Goal: Find specific page/section: Find specific page/section

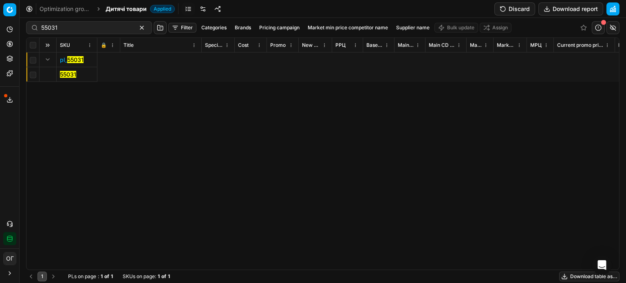
scroll to position [0, 2692]
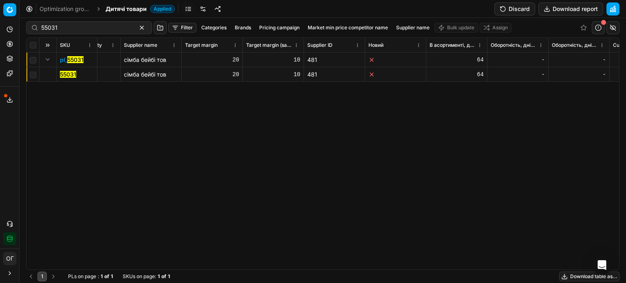
click at [7, 46] on circle at bounding box center [9, 43] width 5 height 5
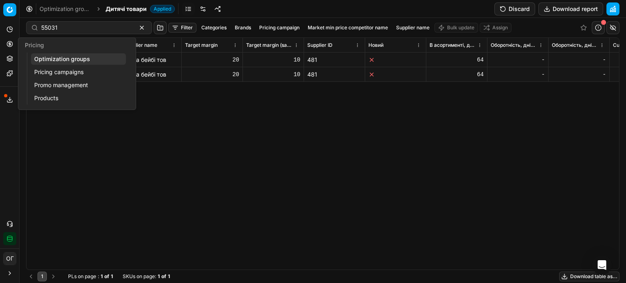
click at [46, 53] on link "Optimization groups" at bounding box center [78, 58] width 95 height 11
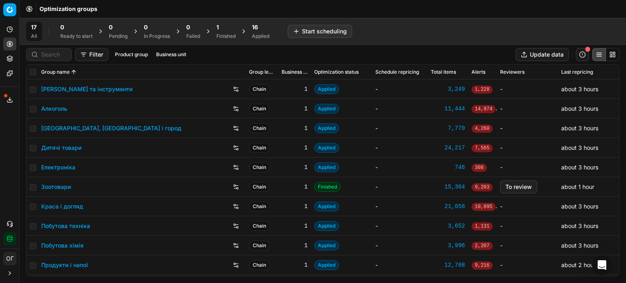
click at [234, 28] on div "1" at bounding box center [225, 27] width 19 height 8
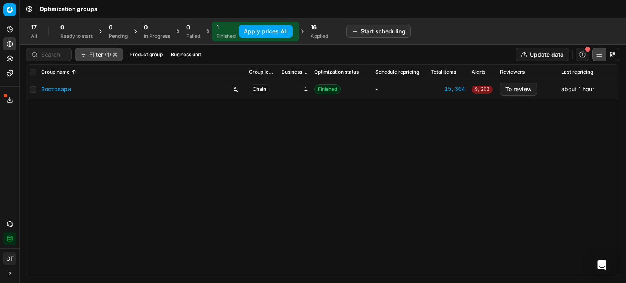
click at [53, 87] on link "Зоотовари" at bounding box center [56, 89] width 30 height 8
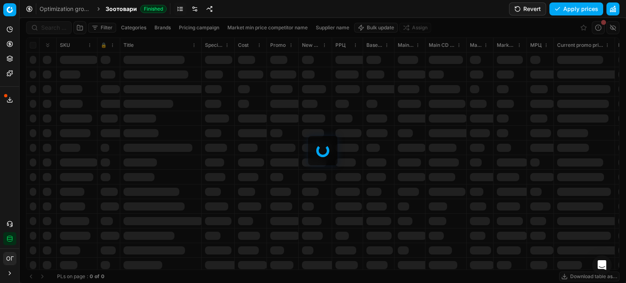
click at [196, 10] on link at bounding box center [194, 8] width 13 height 13
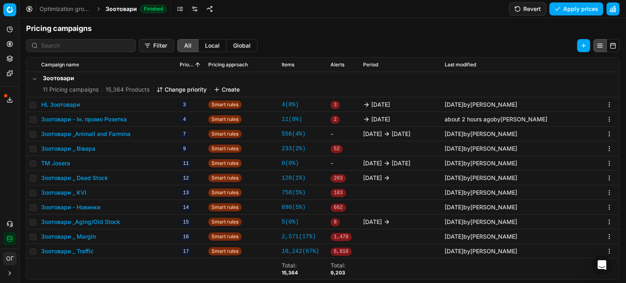
scroll to position [126, 0]
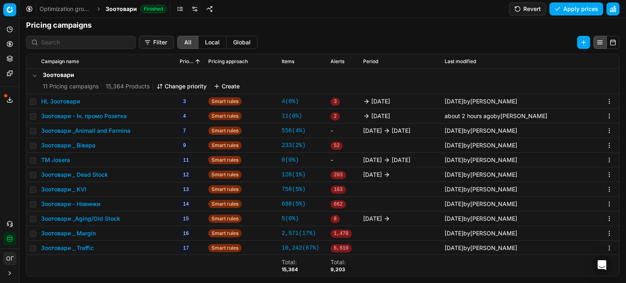
click at [13, 45] on button "Pricing" at bounding box center [9, 44] width 13 height 13
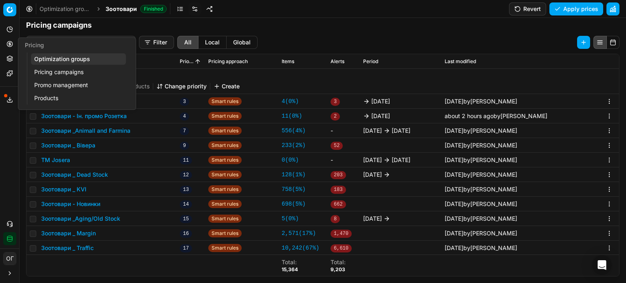
click at [47, 69] on link "Pricing campaigns" at bounding box center [78, 71] width 95 height 11
